Goal: Navigation & Orientation: Find specific page/section

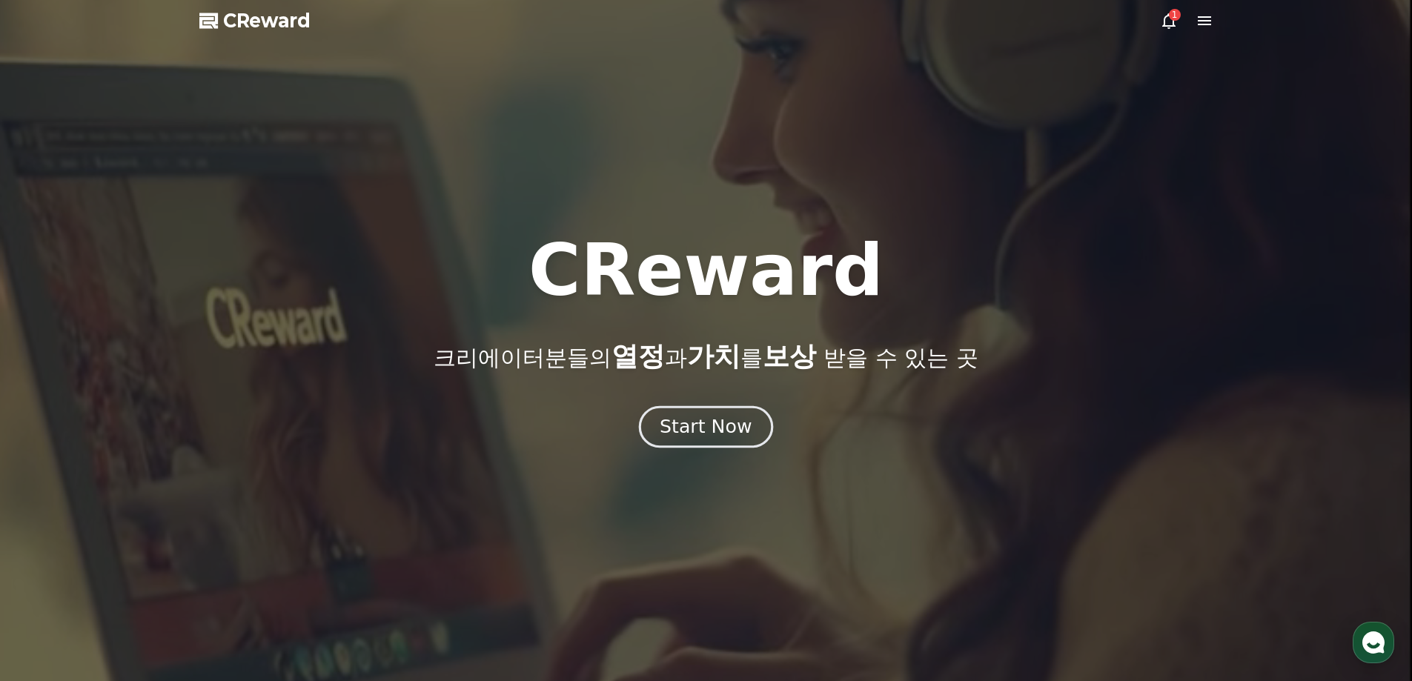
click at [709, 431] on div "Start Now" at bounding box center [705, 426] width 92 height 25
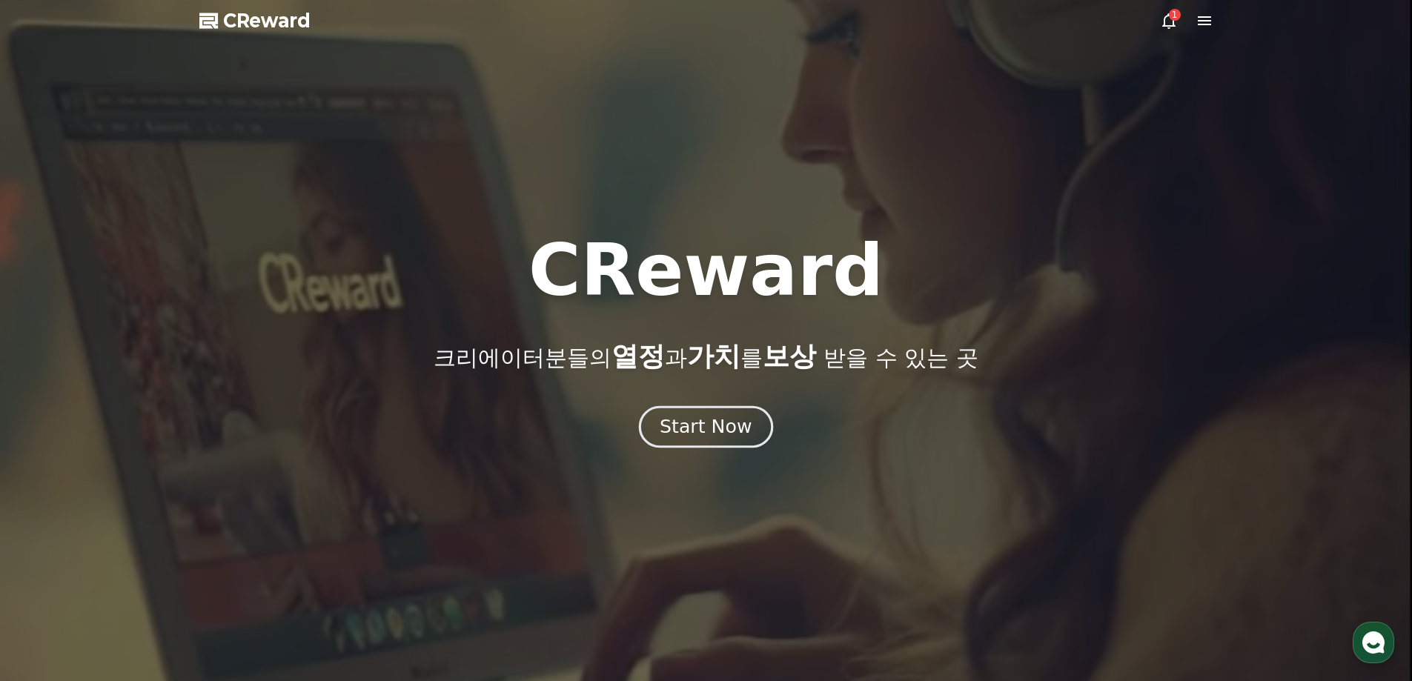
click at [684, 419] on div "Start Now" at bounding box center [705, 426] width 92 height 25
